Goal: Find specific page/section: Find specific page/section

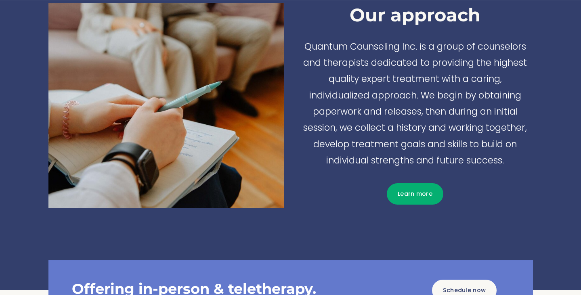
scroll to position [498, 0]
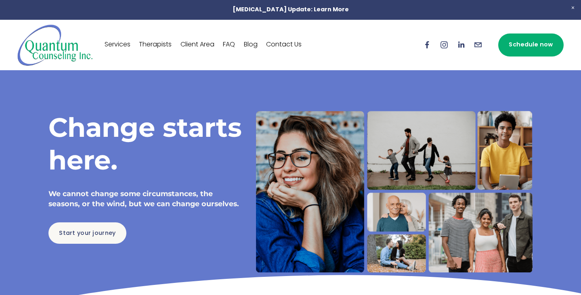
click at [151, 40] on link "Therapists" at bounding box center [155, 44] width 33 height 13
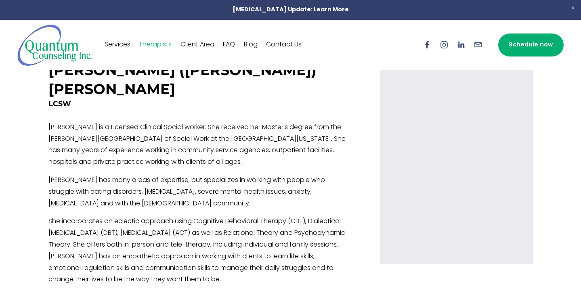
scroll to position [1034, 0]
